Goal: Complete application form

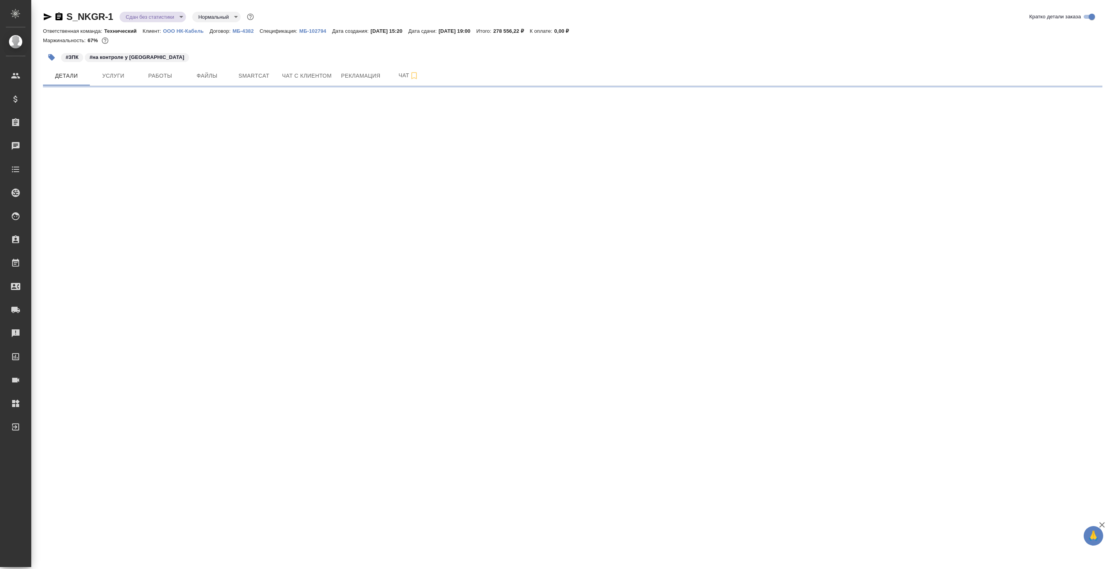
select select "RU"
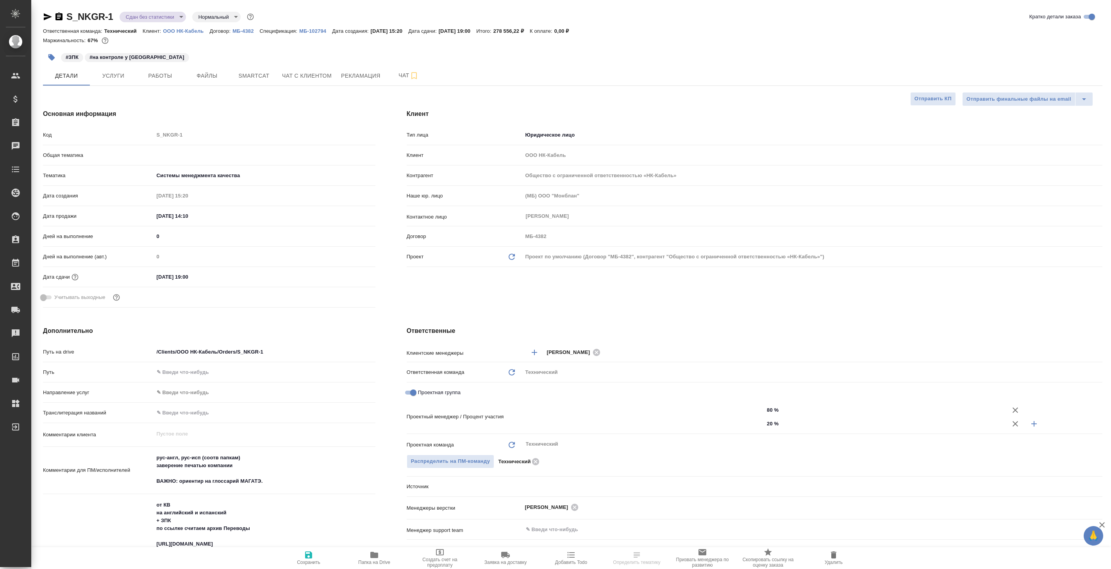
type textarea "x"
type input "[PERSON_NAME]"
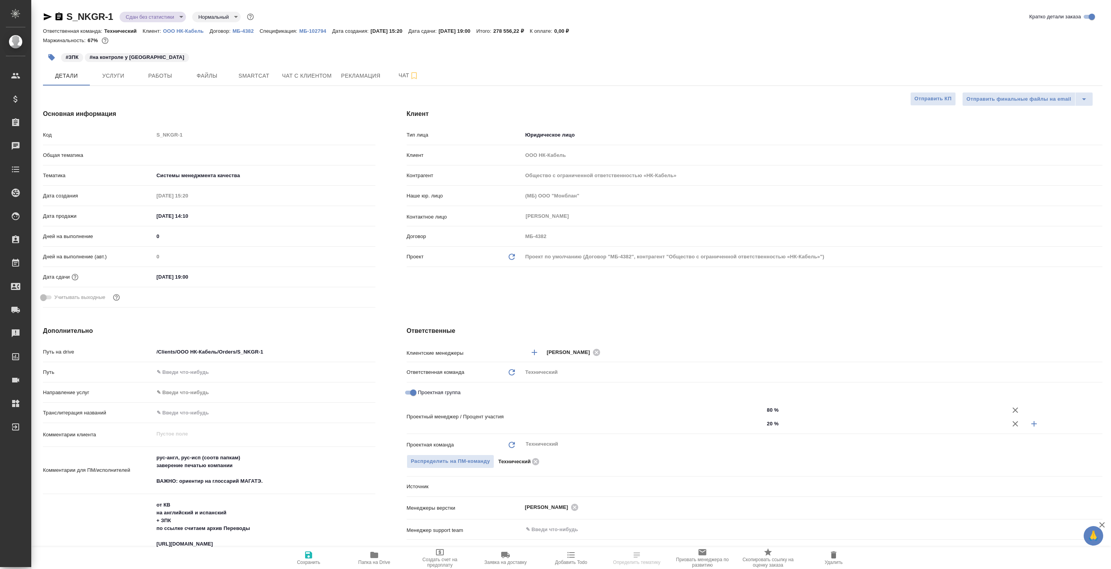
type input "[PERSON_NAME]"
select select "RU"
type textarea "x"
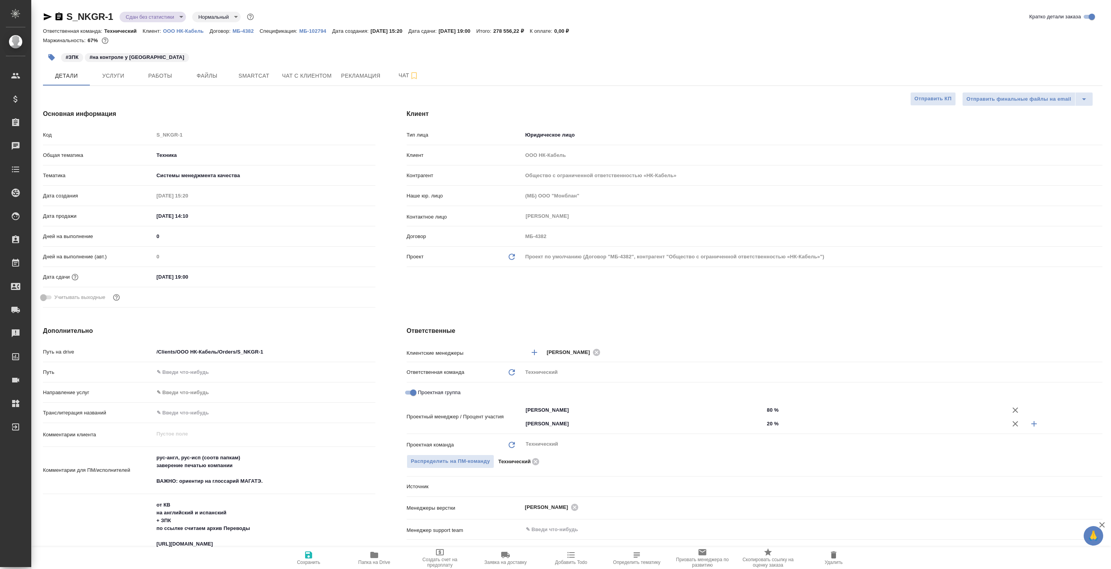
type textarea "x"
